Goal: Task Accomplishment & Management: Manage account settings

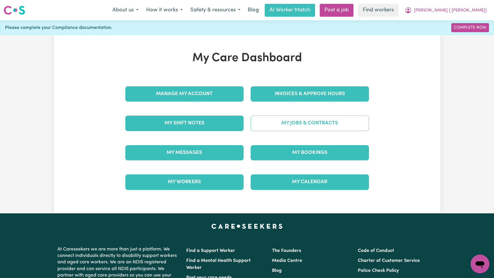
click at [278, 125] on link "My Jobs & Contracts" at bounding box center [310, 123] width 118 height 15
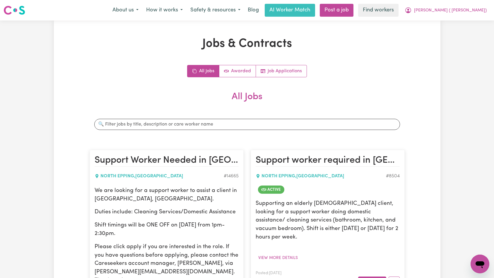
scroll to position [72, 0]
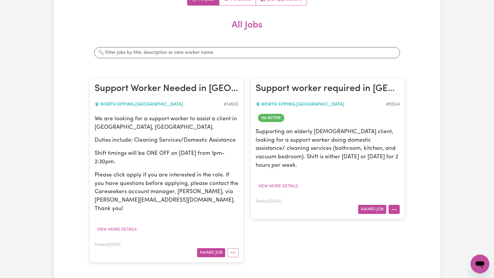
click at [395, 205] on button "More options" at bounding box center [394, 209] width 11 height 9
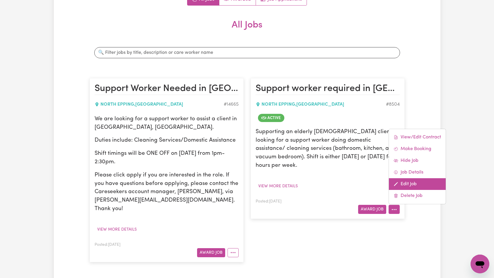
click at [414, 180] on link "Edit Job" at bounding box center [417, 184] width 57 height 12
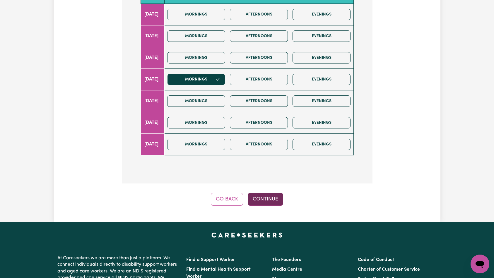
click at [258, 197] on button "Continue" at bounding box center [265, 199] width 35 height 13
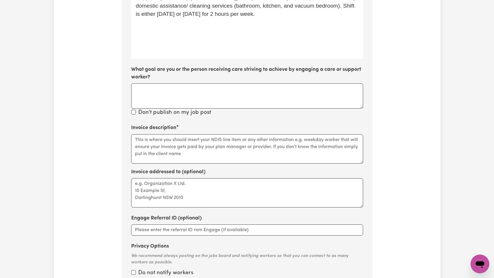
scroll to position [290, 0]
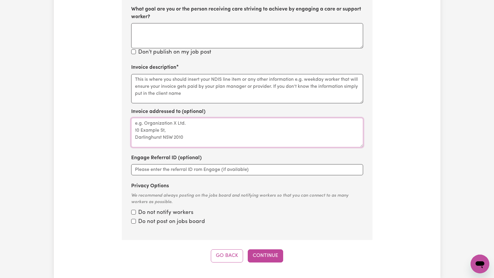
click at [234, 124] on textarea "Invoice addressed to (optional)" at bounding box center [247, 132] width 232 height 29
click at [239, 108] on div "Invoice addressed to (optional)" at bounding box center [247, 127] width 232 height 39
click at [241, 95] on textarea "Invoice description" at bounding box center [247, 88] width 232 height 29
paste textarea "Domestic assistance"
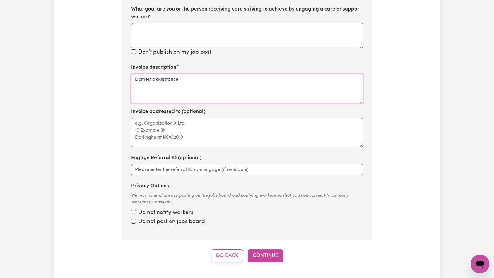
type textarea "Domestic assistance"
click at [270, 249] on div "Step 10 of 11 Please personalise your care and support request with a title and…" at bounding box center [247, 36] width 251 height 454
click at [269, 256] on button "Continue" at bounding box center [265, 256] width 35 height 13
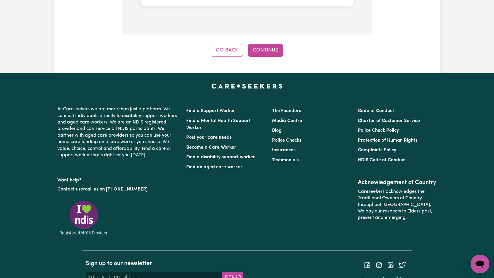
scroll to position [476, 0]
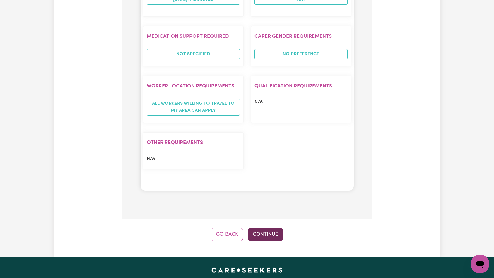
click at [265, 228] on button "Continue" at bounding box center [265, 234] width 35 height 13
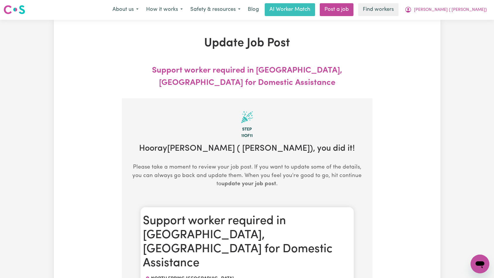
scroll to position [0, 0]
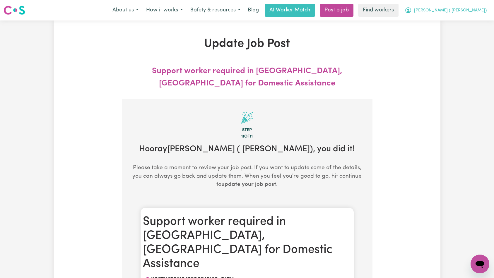
click at [467, 12] on span "[PERSON_NAME] ( [PERSON_NAME])" at bounding box center [450, 10] width 73 height 6
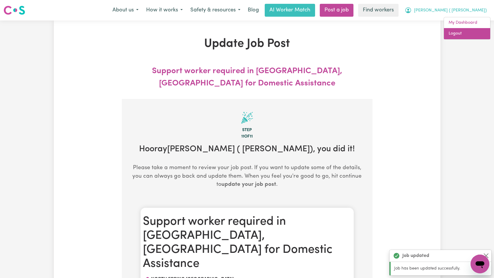
click at [468, 33] on link "Logout" at bounding box center [467, 33] width 46 height 11
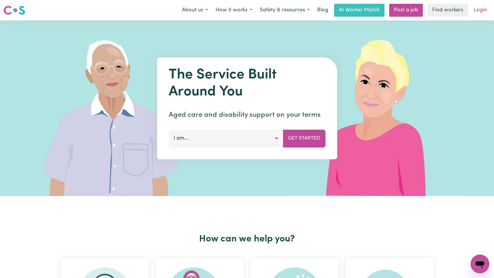
click at [476, 11] on link "Login" at bounding box center [481, 10] width 20 height 13
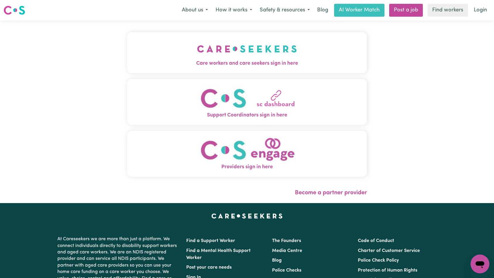
click at [177, 53] on button "Care workers and care seekers sign in here" at bounding box center [247, 52] width 240 height 41
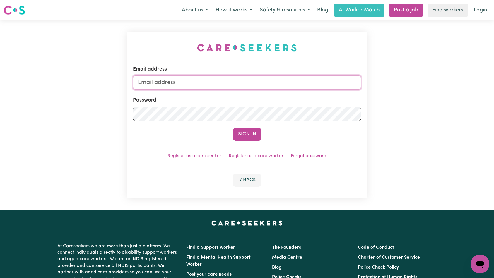
click at [246, 85] on input "Email address" at bounding box center [247, 83] width 229 height 14
type input "[EMAIL_ADDRESS][DOMAIN_NAME]"
click at [241, 134] on button "Sign In" at bounding box center [247, 134] width 28 height 13
